Goal: Register for event/course

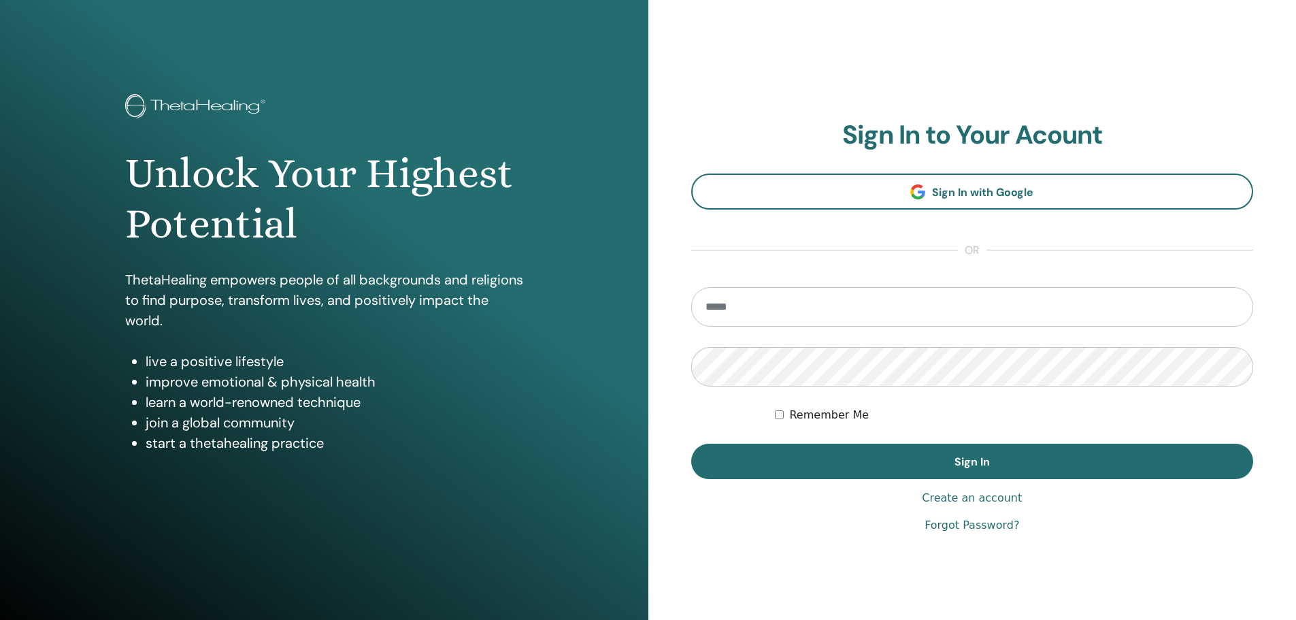
type input "**********"
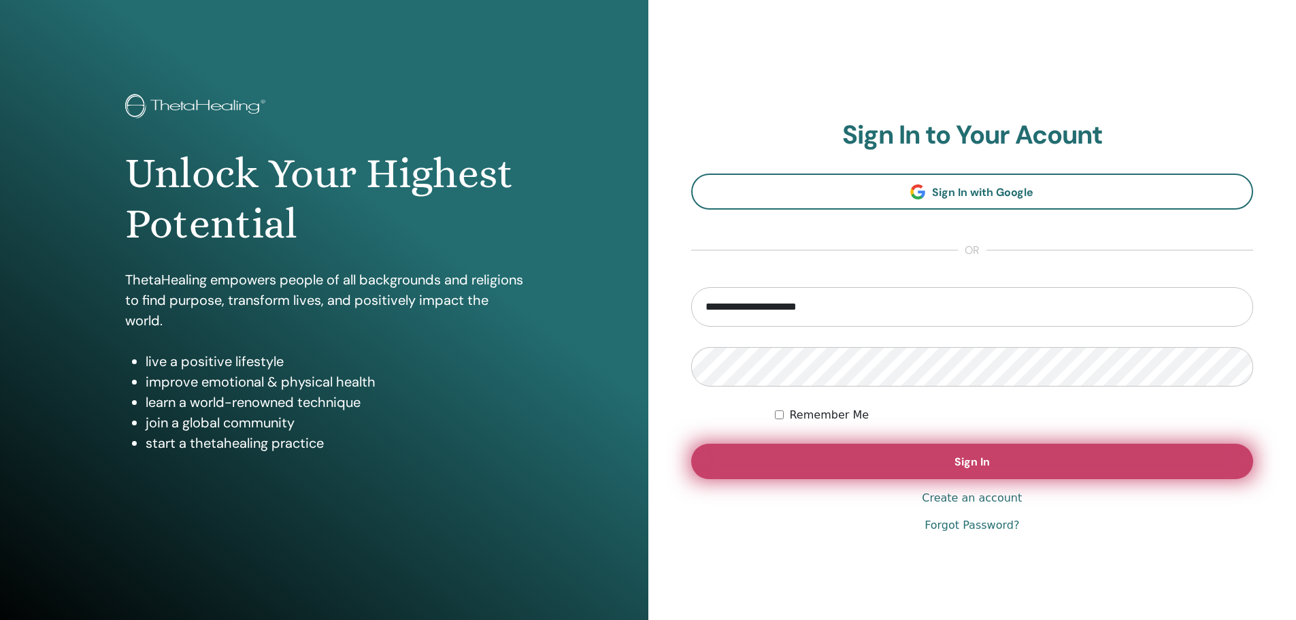
click at [808, 478] on button "Sign In" at bounding box center [972, 461] width 563 height 35
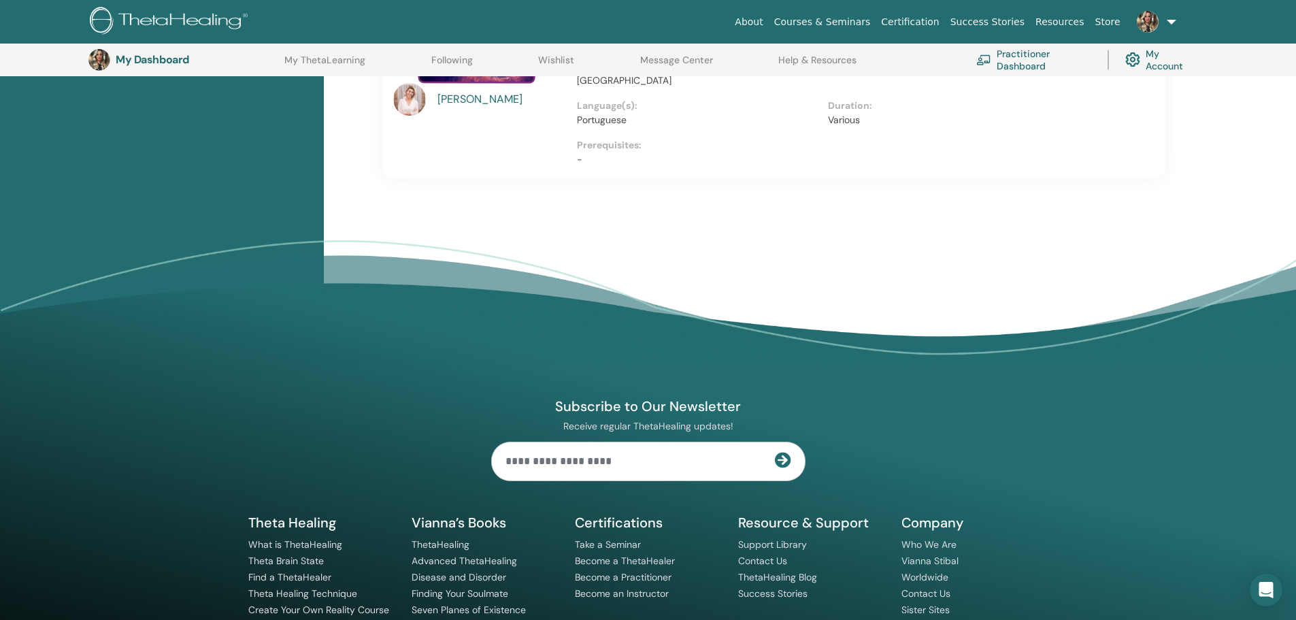
scroll to position [645, 0]
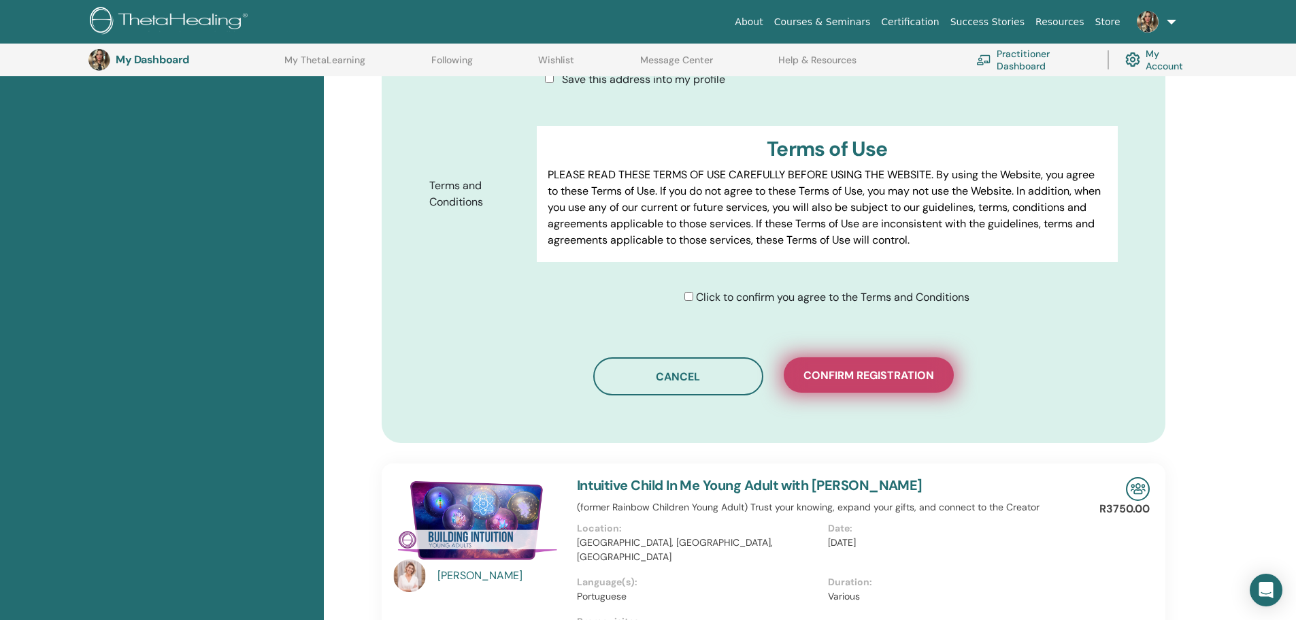
click at [876, 368] on span "Confirm registration" at bounding box center [869, 375] width 131 height 14
